Goal: Complete application form

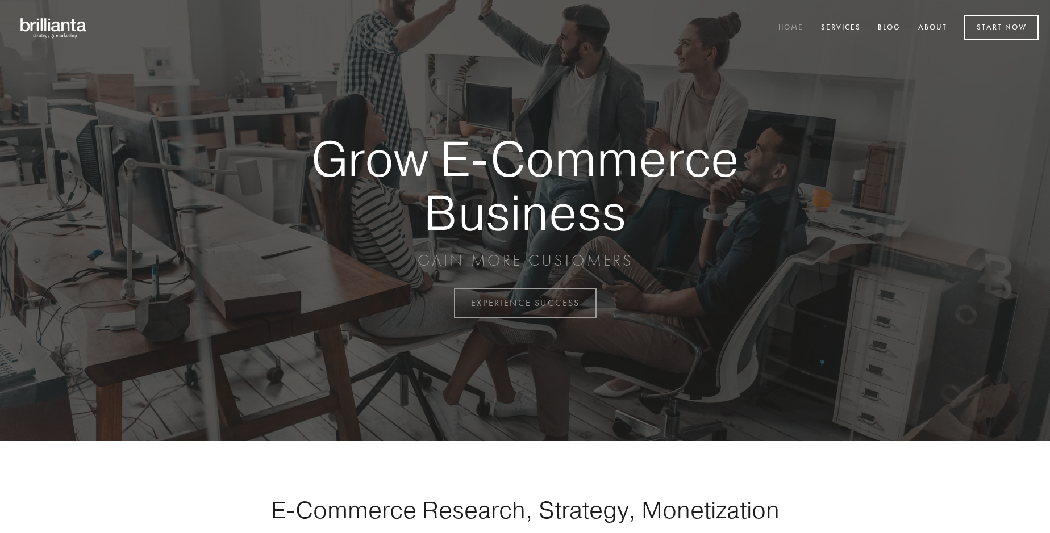
scroll to position [2977, 0]
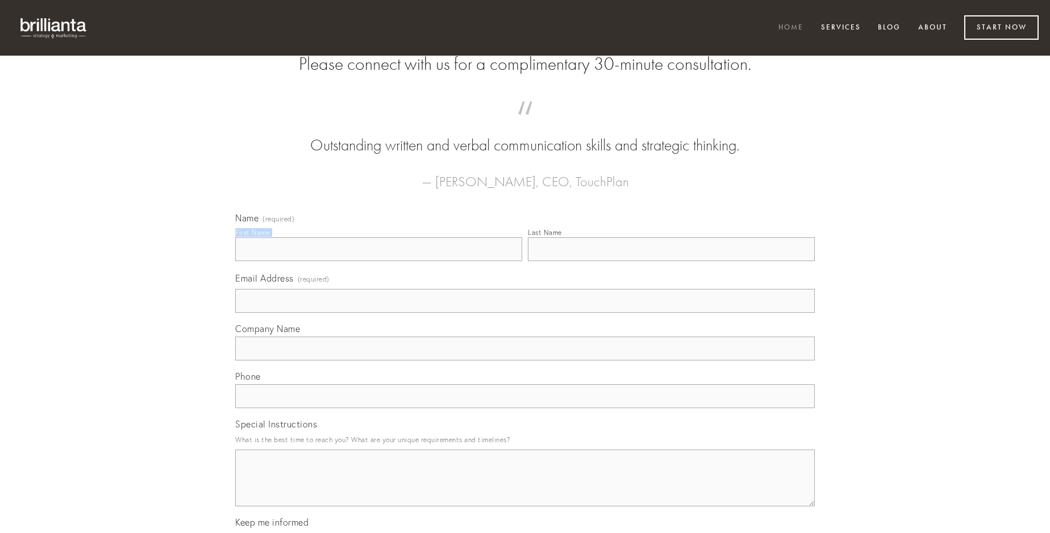
type input "[PERSON_NAME]"
click at [671, 261] on input "Last Name" at bounding box center [671, 249] width 287 height 24
type input "[PERSON_NAME]"
click at [525, 313] on input "Email Address (required)" at bounding box center [524, 301] width 579 height 24
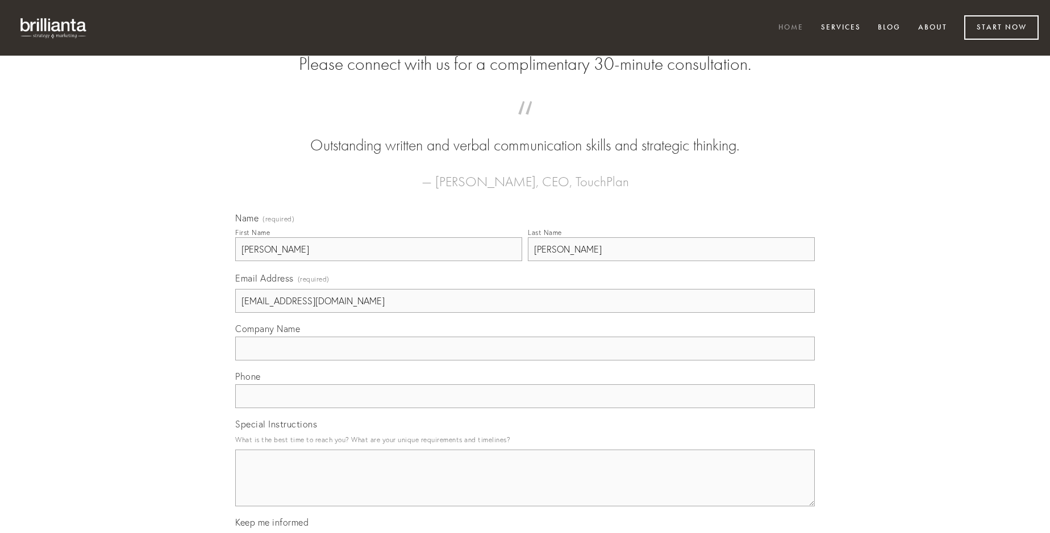
type input "[EMAIL_ADDRESS][DOMAIN_NAME]"
click at [525, 361] on input "Company Name" at bounding box center [524, 349] width 579 height 24
type input "attero"
click at [525, 408] on input "text" at bounding box center [524, 397] width 579 height 24
click at [525, 488] on textarea "Special Instructions" at bounding box center [524, 478] width 579 height 57
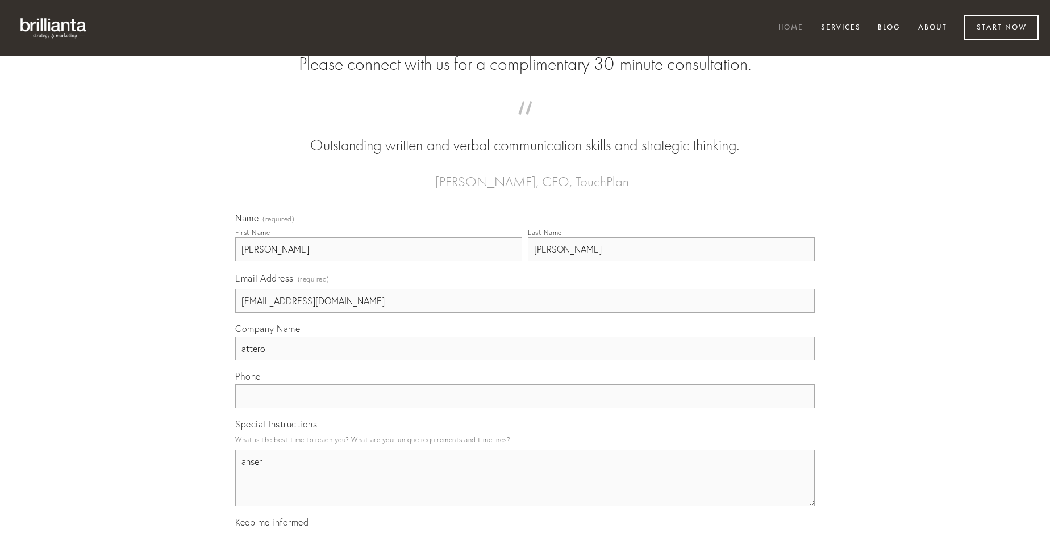
type textarea "anser"
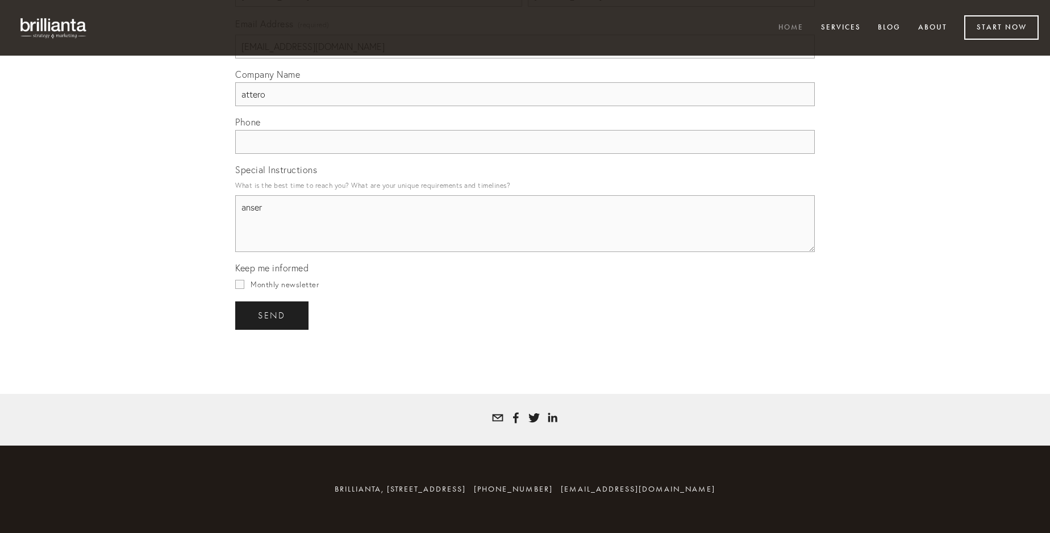
click at [273, 315] on span "send" at bounding box center [272, 316] width 28 height 10
